Goal: Information Seeking & Learning: Learn about a topic

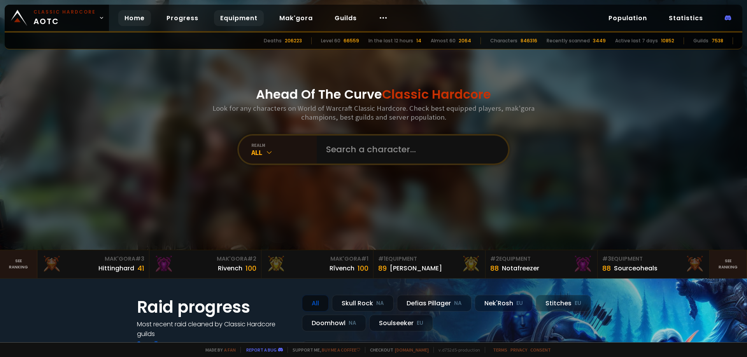
click at [228, 17] on link "Equipment" at bounding box center [239, 18] width 50 height 16
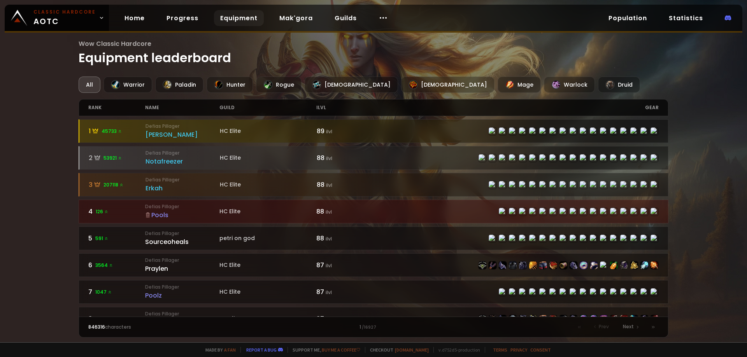
click at [30, 88] on div "Wow Classic Hardcore Equipment leaderboard All Warrior Paladin Hunter Rogue Pri…" at bounding box center [373, 171] width 747 height 343
click at [177, 215] on div "Pools" at bounding box center [182, 215] width 74 height 10
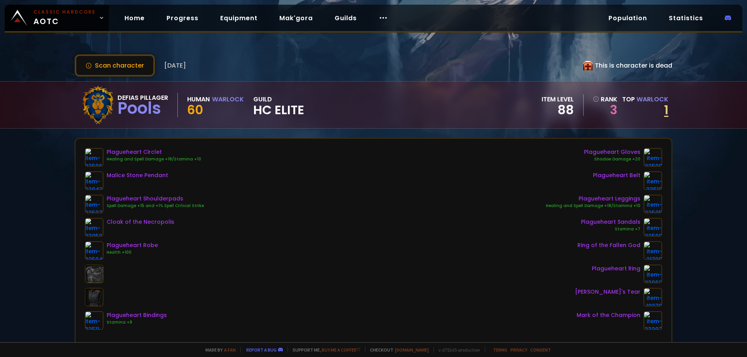
click at [664, 109] on link "1" at bounding box center [666, 110] width 4 height 18
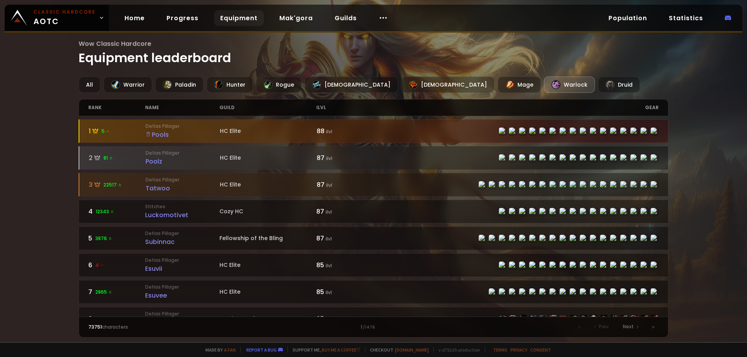
scroll to position [3, 0]
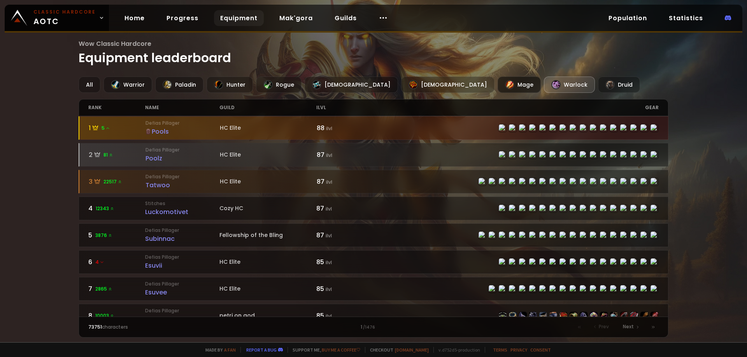
click at [497, 85] on div "Mage" at bounding box center [518, 85] width 43 height 16
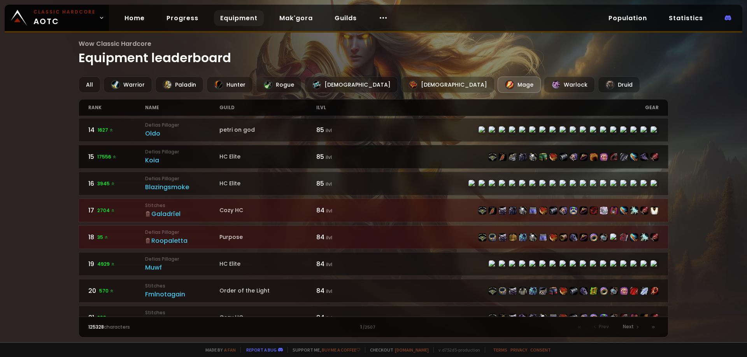
scroll to position [428, 0]
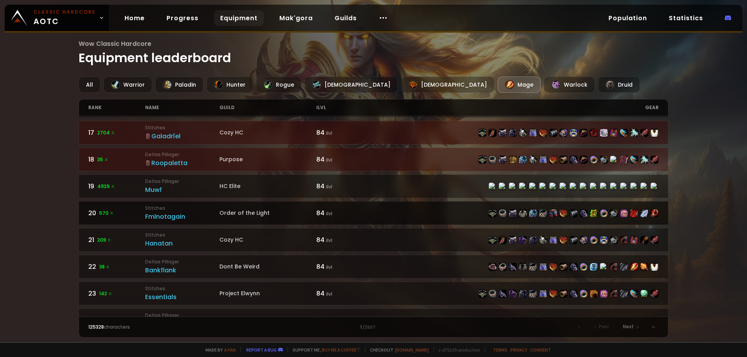
click at [173, 215] on div "Fmlnotagain" at bounding box center [182, 217] width 74 height 10
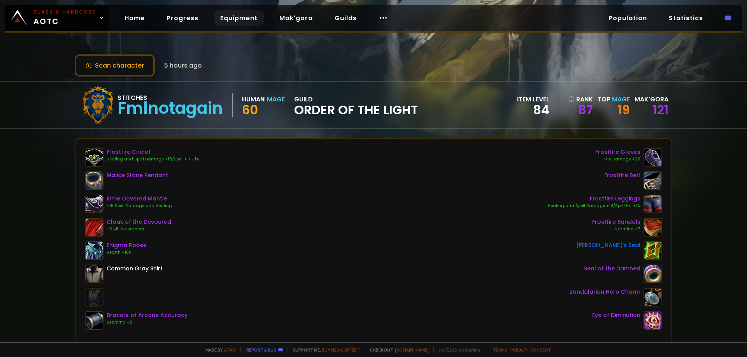
click at [236, 18] on link "Equipment" at bounding box center [239, 18] width 50 height 16
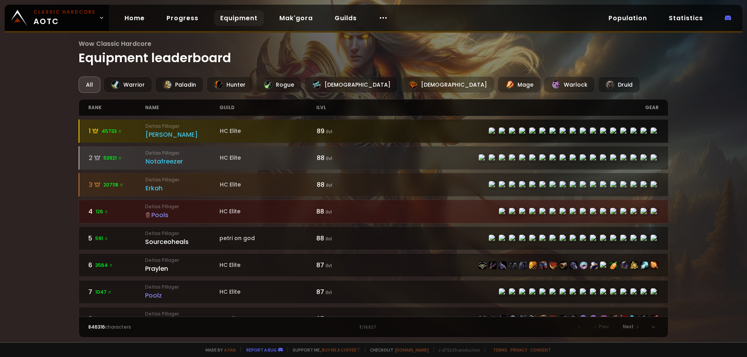
click at [207, 128] on small "Defias Pillager" at bounding box center [182, 126] width 74 height 7
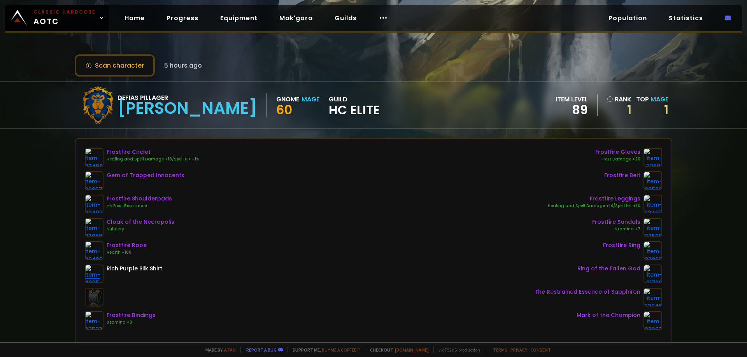
scroll to position [78, 0]
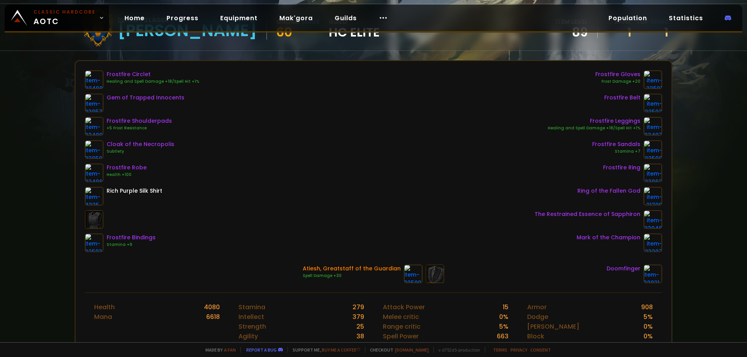
click at [321, 164] on div "Frostfire Circlet Healing and Spell Damage +18/Spell Hit +1% Gem of Trapped Inn…" at bounding box center [373, 161] width 577 height 182
